Goal: Information Seeking & Learning: Learn about a topic

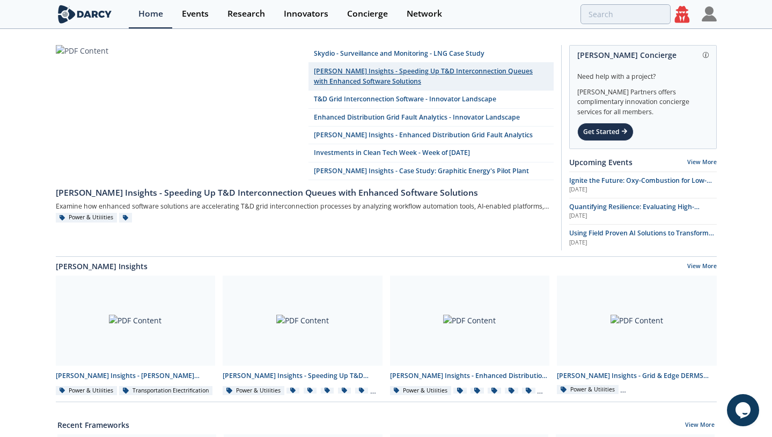
click at [401, 78] on link "[PERSON_NAME] Insights - Speeding Up T&D Interconnection Queues with Enhanced S…" at bounding box center [430, 77] width 245 height 28
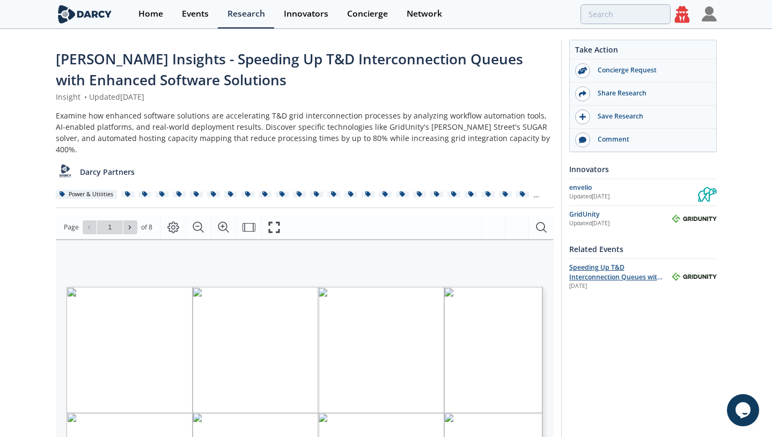
click at [612, 270] on span "Speeding Up T&D Interconnection Queues with Enhanced Software Solutions" at bounding box center [615, 277] width 93 height 29
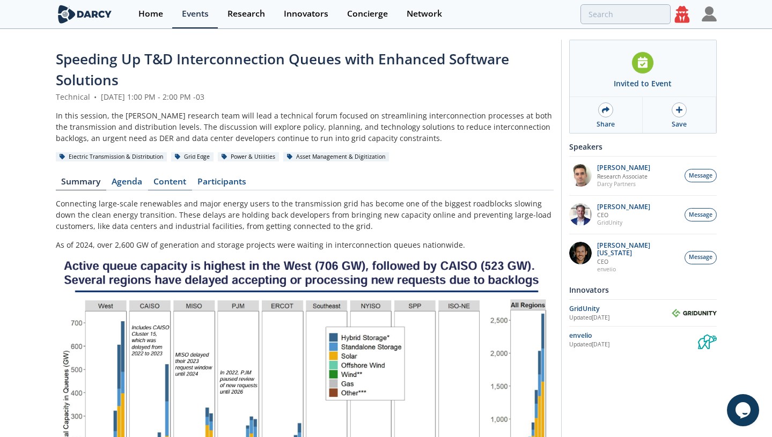
click at [163, 188] on link "Content" at bounding box center [170, 183] width 44 height 13
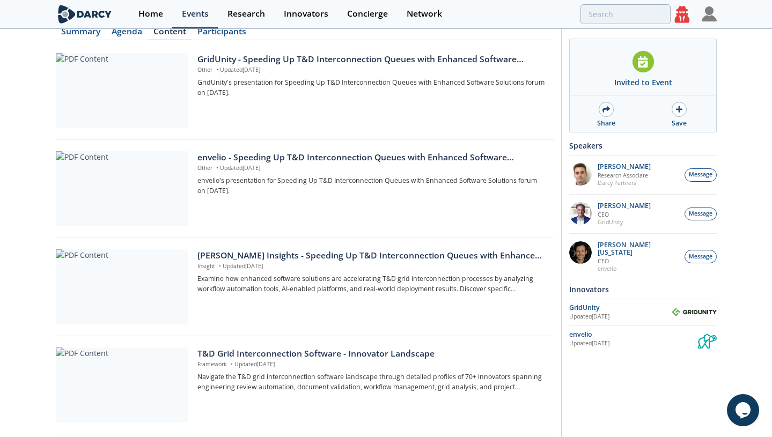
scroll to position [151, 0]
click at [691, 14] on icon at bounding box center [682, 17] width 20 height 23
